Goal: Task Accomplishment & Management: Manage account settings

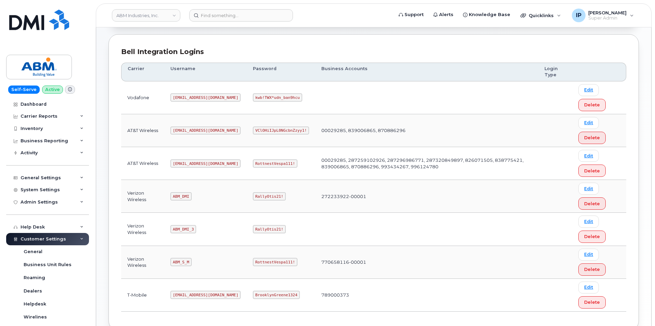
scroll to position [103, 0]
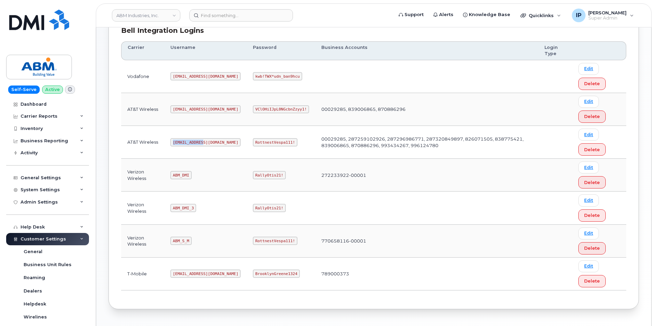
drag, startPoint x: 202, startPoint y: 139, endPoint x: 175, endPoint y: 142, distance: 27.9
click at [175, 142] on code "[EMAIL_ADDRESS][DOMAIN_NAME]" at bounding box center [205, 142] width 70 height 8
copy code "[EMAIL_ADDRESS][DOMAIN_NAME]"
drag, startPoint x: 267, startPoint y: 143, endPoint x: 230, endPoint y: 144, distance: 37.0
click at [253, 144] on code "RottnestVespa111!" at bounding box center [275, 142] width 44 height 8
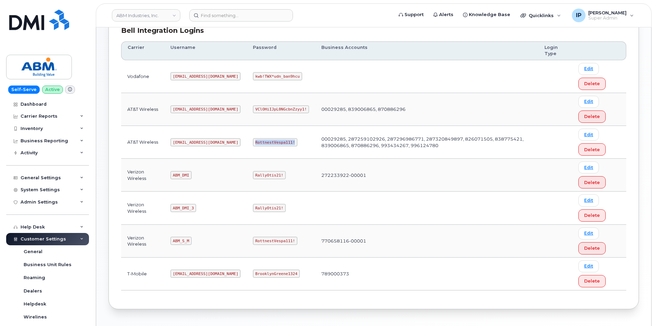
copy code "RottnestVespa111!"
drag, startPoint x: 190, startPoint y: 175, endPoint x: 171, endPoint y: 175, distance: 18.5
click at [171, 175] on code "ABM_DMI" at bounding box center [180, 175] width 21 height 8
copy code "ABM_DMI"
drag, startPoint x: 257, startPoint y: 175, endPoint x: 261, endPoint y: 180, distance: 6.1
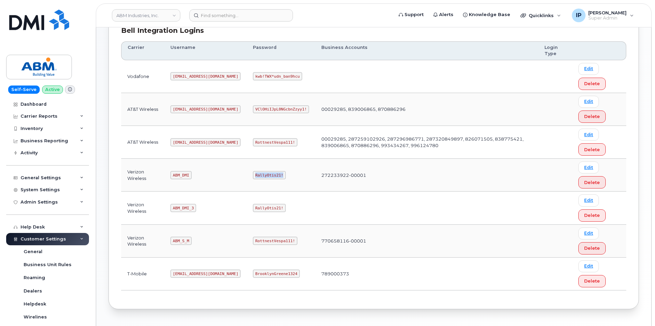
click at [247, 177] on td "RallyOtis21!" at bounding box center [281, 175] width 68 height 33
copy code "RallyOtis21!"
drag, startPoint x: 189, startPoint y: 240, endPoint x: 168, endPoint y: 240, distance: 20.9
click at [168, 240] on td "ABM_S_M" at bounding box center [205, 241] width 82 height 33
copy code "ABM_S_M"
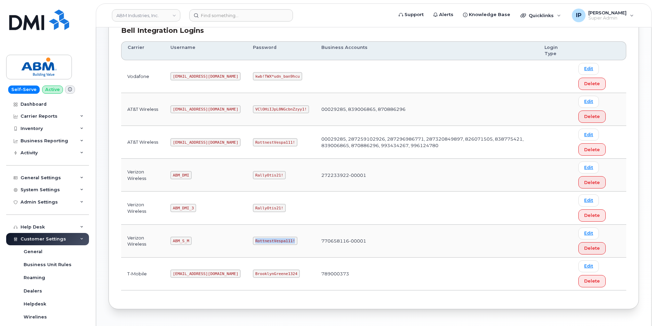
drag, startPoint x: 268, startPoint y: 241, endPoint x: 222, endPoint y: 242, distance: 45.5
click at [222, 258] on tr "Verizon Wireless ABM_S_M RottnestVespa111! 770658116-00001 Edit Delete" at bounding box center [373, 274] width 505 height 33
copy tr "RottnestVespa111!"
click at [194, 243] on td "ABM_S_M" at bounding box center [205, 241] width 82 height 33
drag, startPoint x: 189, startPoint y: 243, endPoint x: 169, endPoint y: 241, distance: 19.9
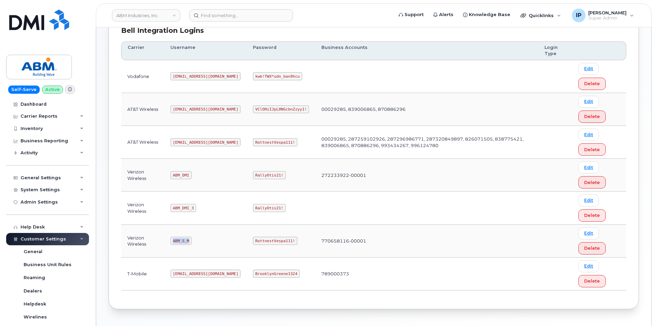
click at [169, 241] on td "ABM_S_M" at bounding box center [205, 241] width 82 height 33
copy code "ABM_S_M"
drag, startPoint x: 269, startPoint y: 241, endPoint x: 231, endPoint y: 242, distance: 37.3
click at [253, 242] on code "RottnestVespa111!" at bounding box center [275, 241] width 44 height 8
copy code "RottnestVespa111!"
